Goal: Task Accomplishment & Management: Use online tool/utility

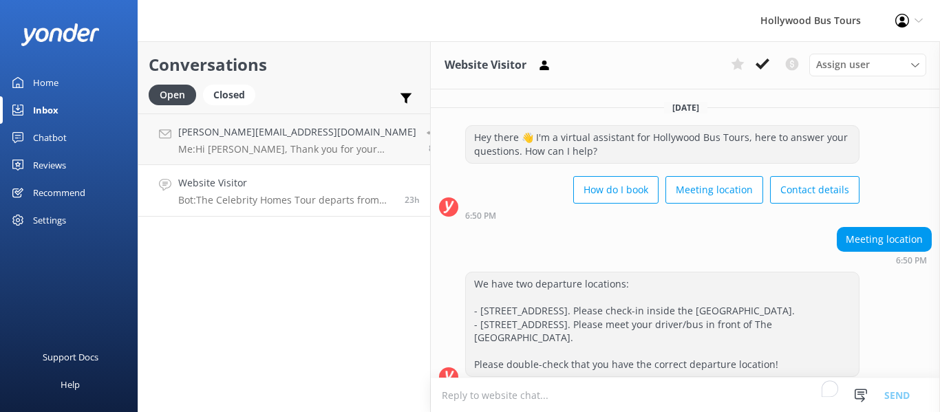
scroll to position [380, 0]
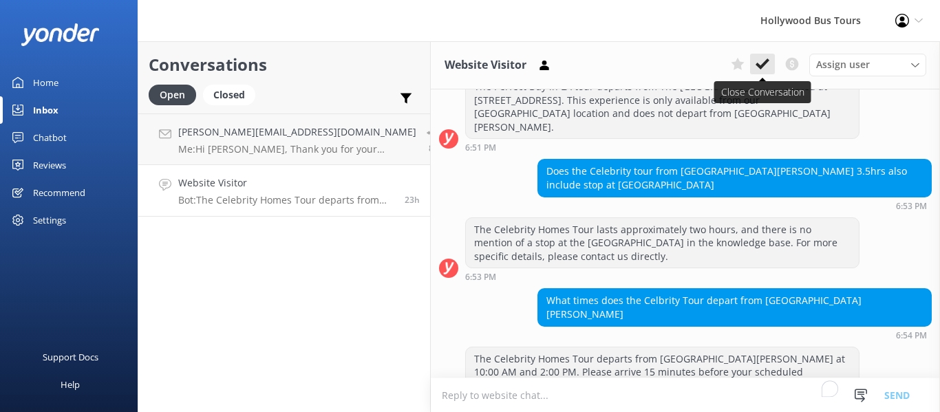
click at [759, 65] on use at bounding box center [762, 63] width 14 height 11
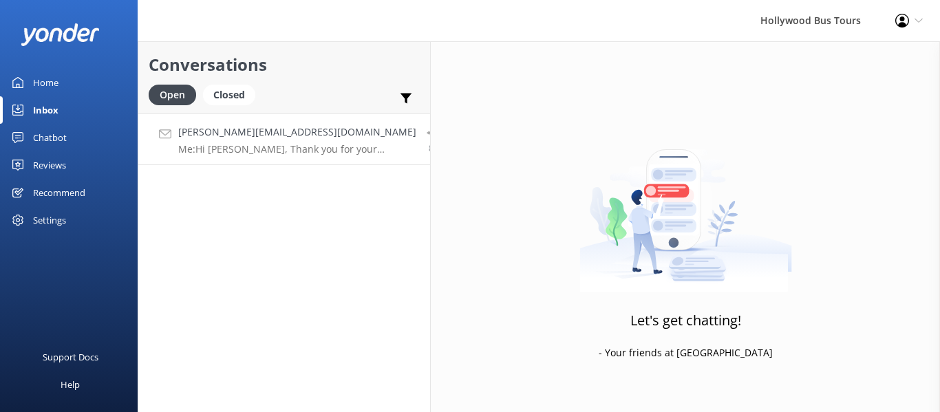
click at [301, 135] on h4 "[PERSON_NAME][EMAIL_ADDRESS][DOMAIN_NAME]" at bounding box center [297, 131] width 238 height 15
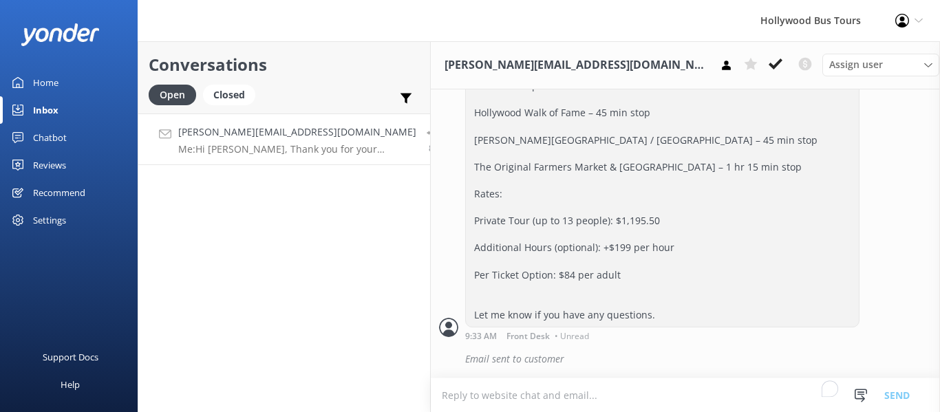
scroll to position [632, 0]
click at [768, 60] on icon at bounding box center [775, 64] width 14 height 14
